Goal: Information Seeking & Learning: Learn about a topic

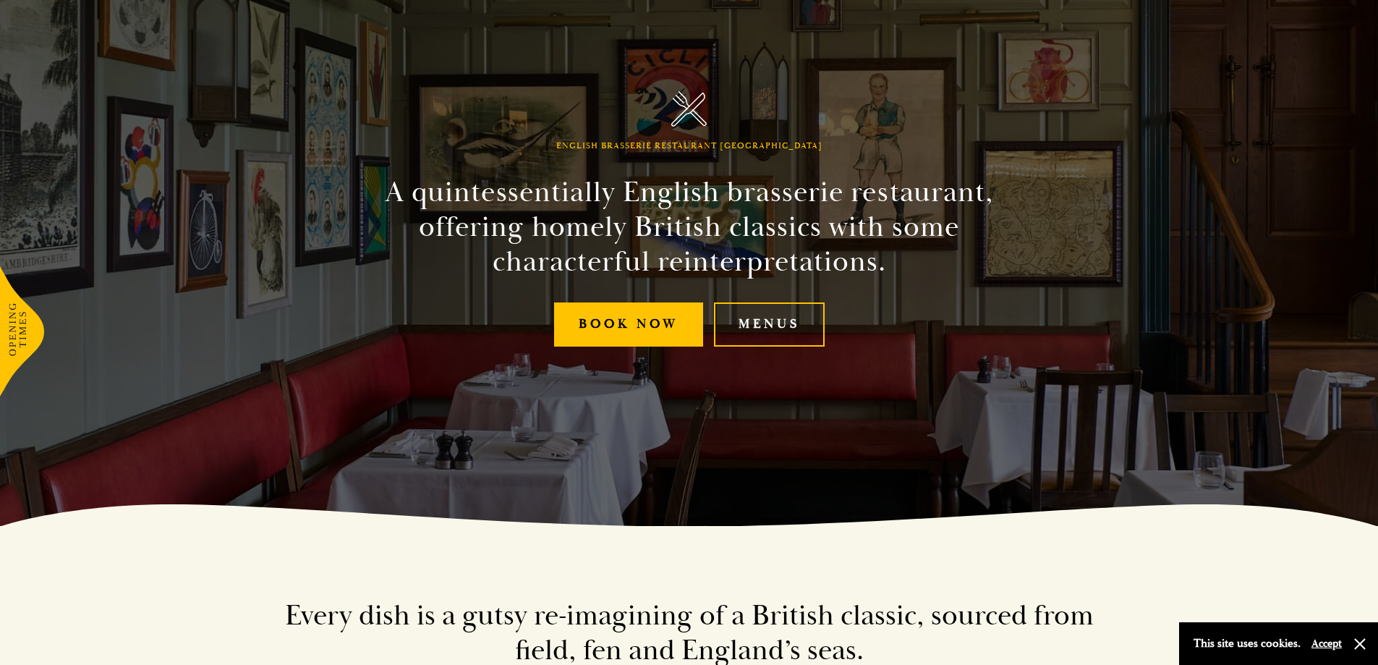
scroll to position [145, 0]
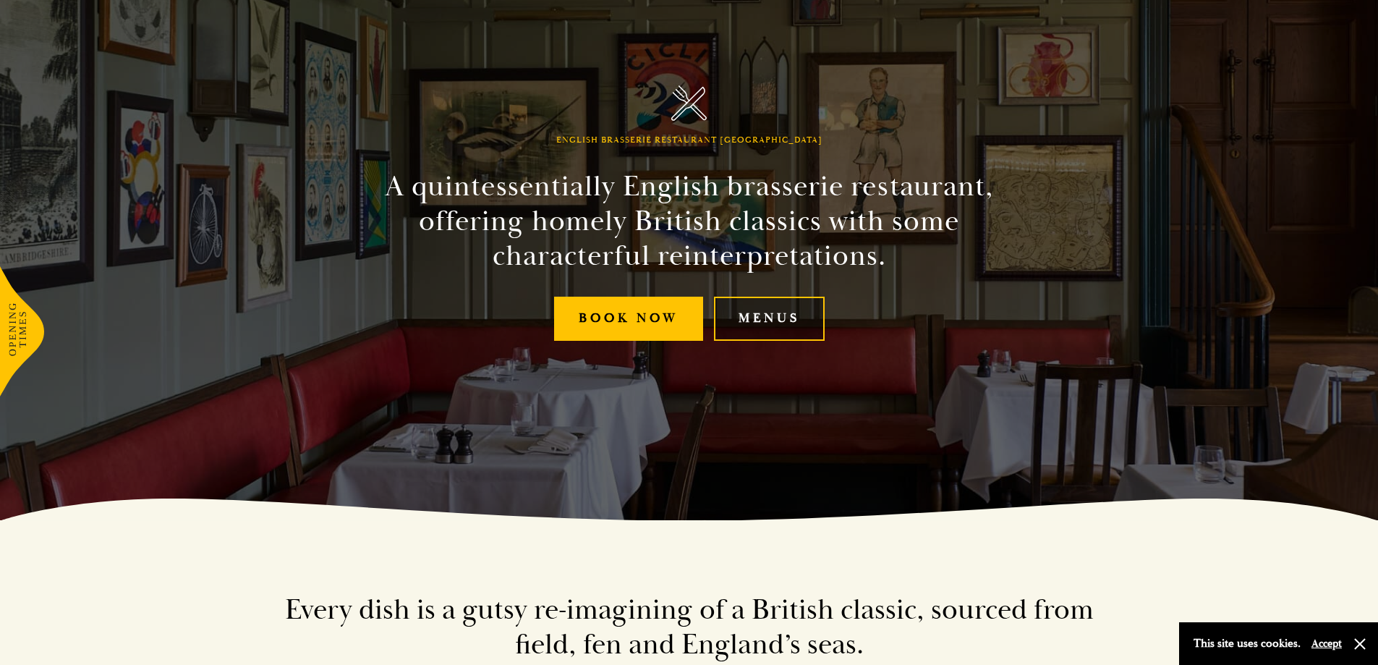
click at [760, 310] on link "Menus" at bounding box center [769, 319] width 111 height 44
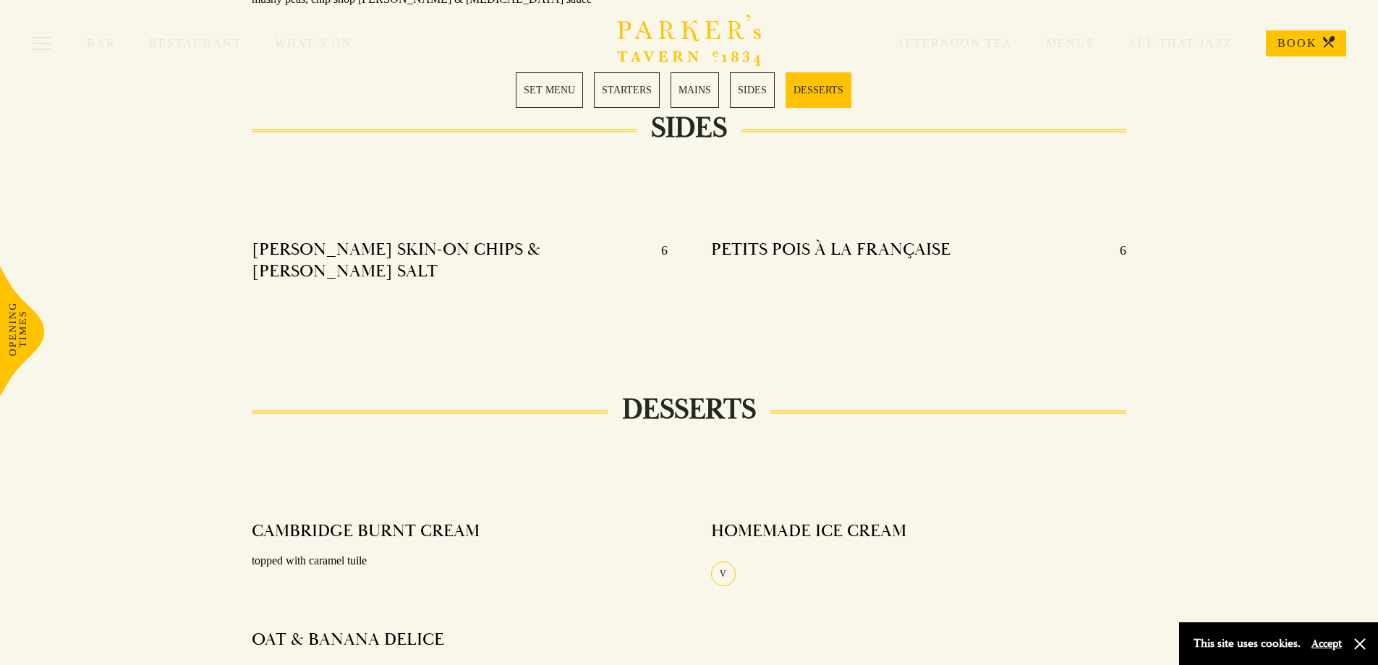
scroll to position [1592, 0]
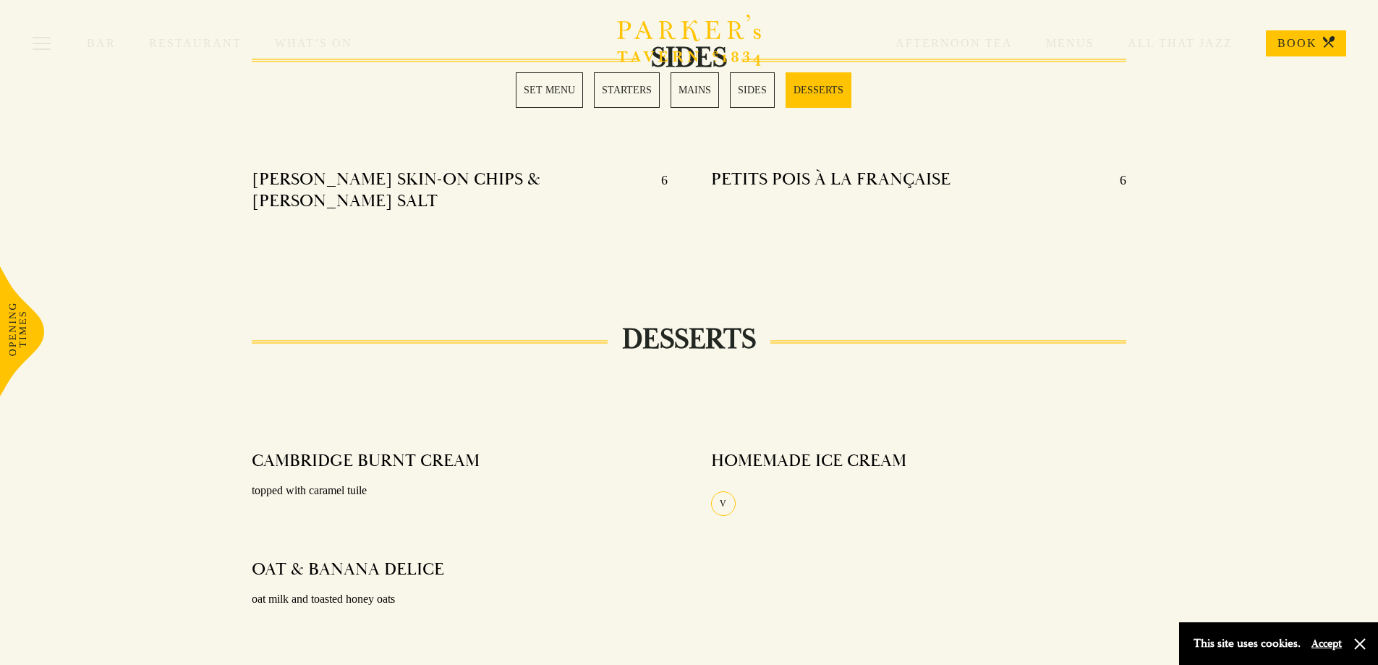
click at [1331, 642] on button "Accept" at bounding box center [1327, 644] width 30 height 14
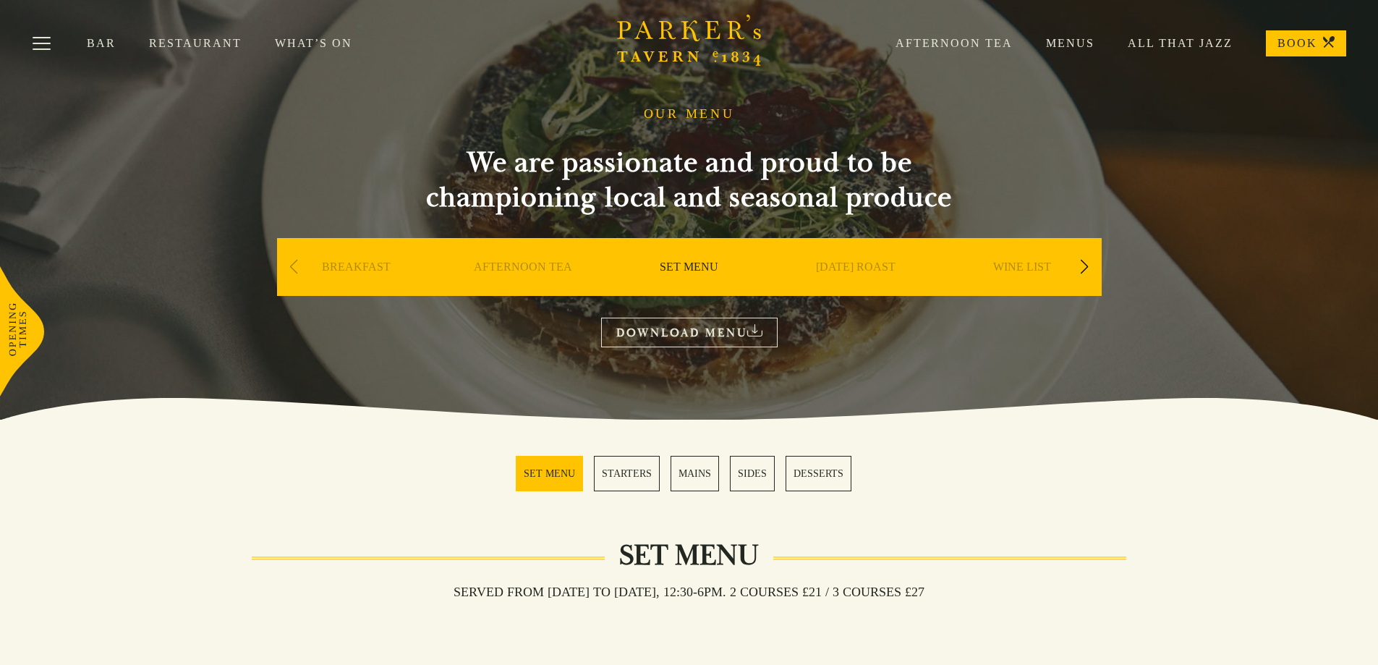
scroll to position [0, 0]
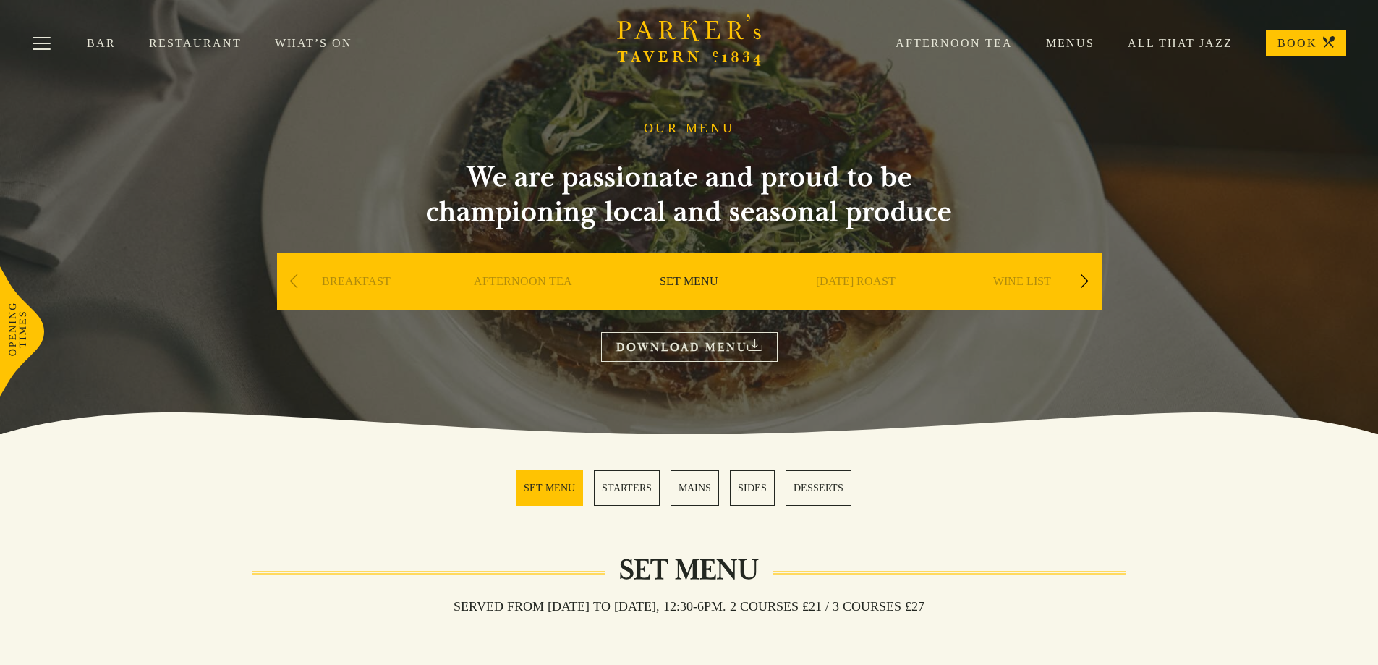
click at [694, 488] on link "MAINS" at bounding box center [695, 487] width 48 height 35
